Goal: Information Seeking & Learning: Find specific fact

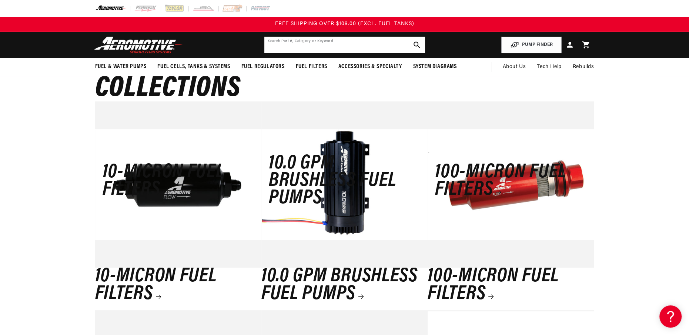
click at [299, 48] on input "text" at bounding box center [344, 45] width 161 height 16
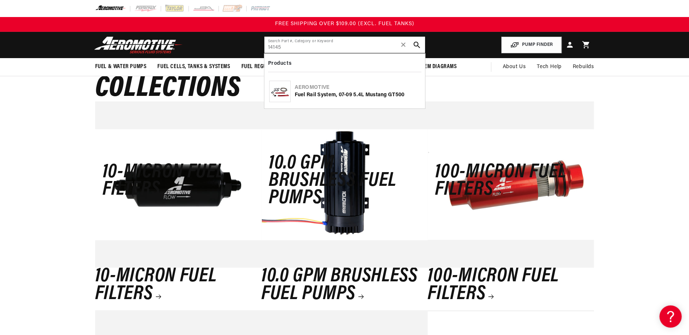
type input "14145"
click at [306, 94] on div "Fuel Rail System, 07-09 5.4L Mustang GT500" at bounding box center [357, 94] width 125 height 7
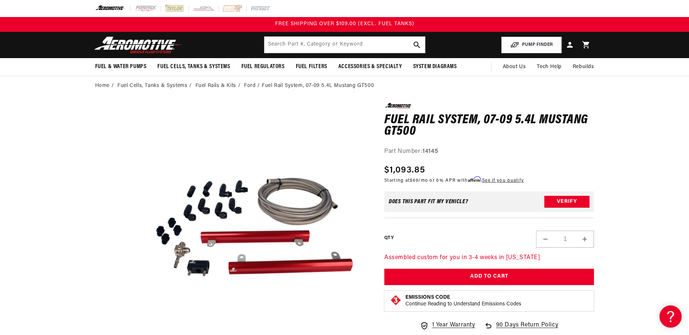
click at [136, 335] on button "Open media 1 in modal" at bounding box center [136, 337] width 0 height 0
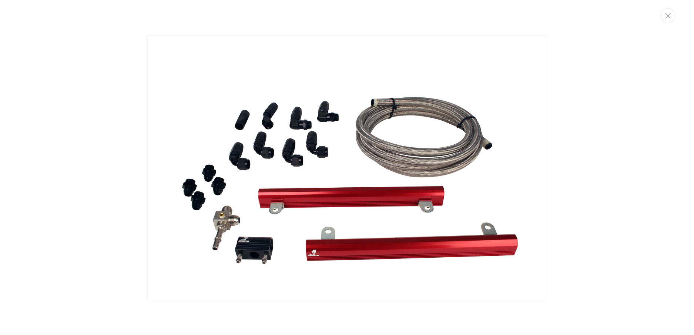
click at [335, 128] on img "Media gallery" at bounding box center [347, 168] width 400 height 267
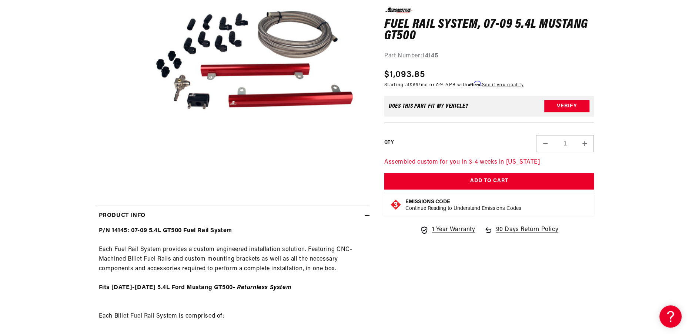
scroll to position [169, 0]
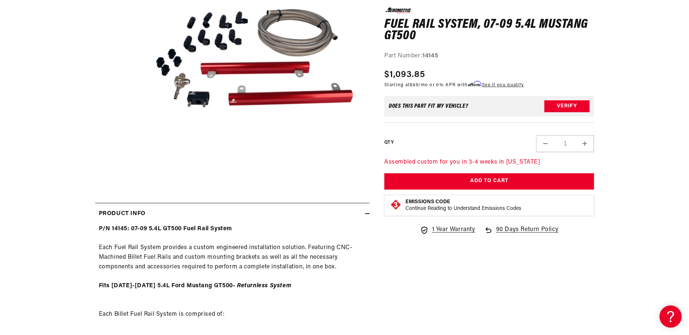
click at [136, 168] on button "Open media 1 in modal" at bounding box center [136, 168] width 0 height 0
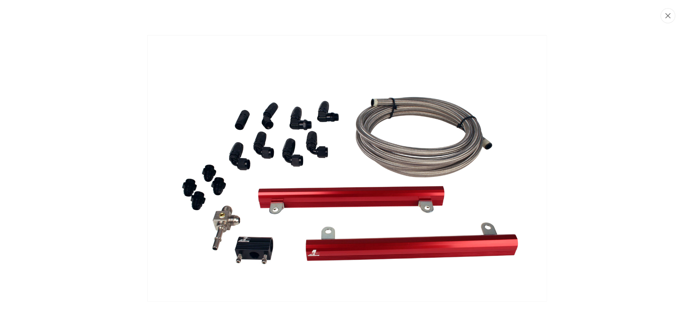
click at [666, 21] on button "Close" at bounding box center [668, 15] width 15 height 15
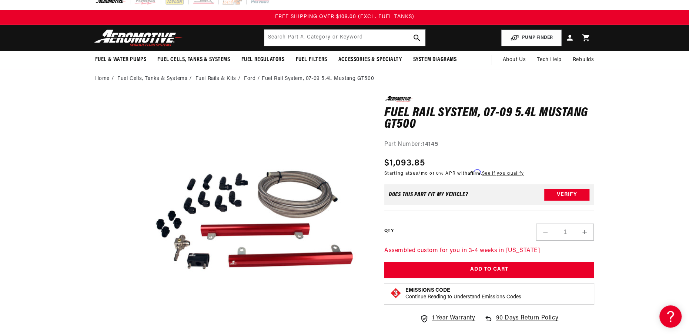
scroll to position [0, 0]
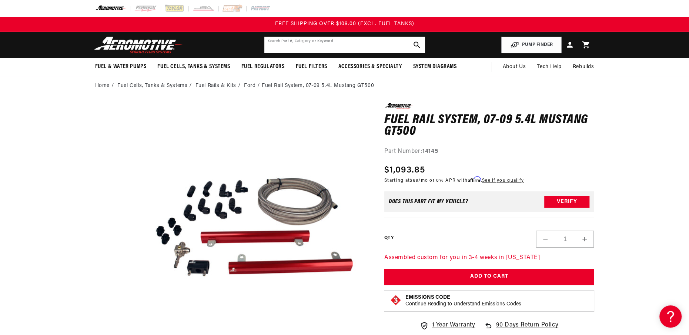
click at [275, 43] on input "text" at bounding box center [344, 45] width 161 height 16
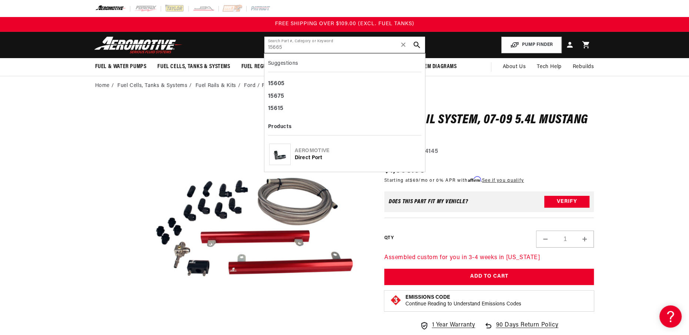
type input "15665"
click at [306, 157] on div "Direct Port" at bounding box center [357, 157] width 125 height 7
